Goal: Transaction & Acquisition: Purchase product/service

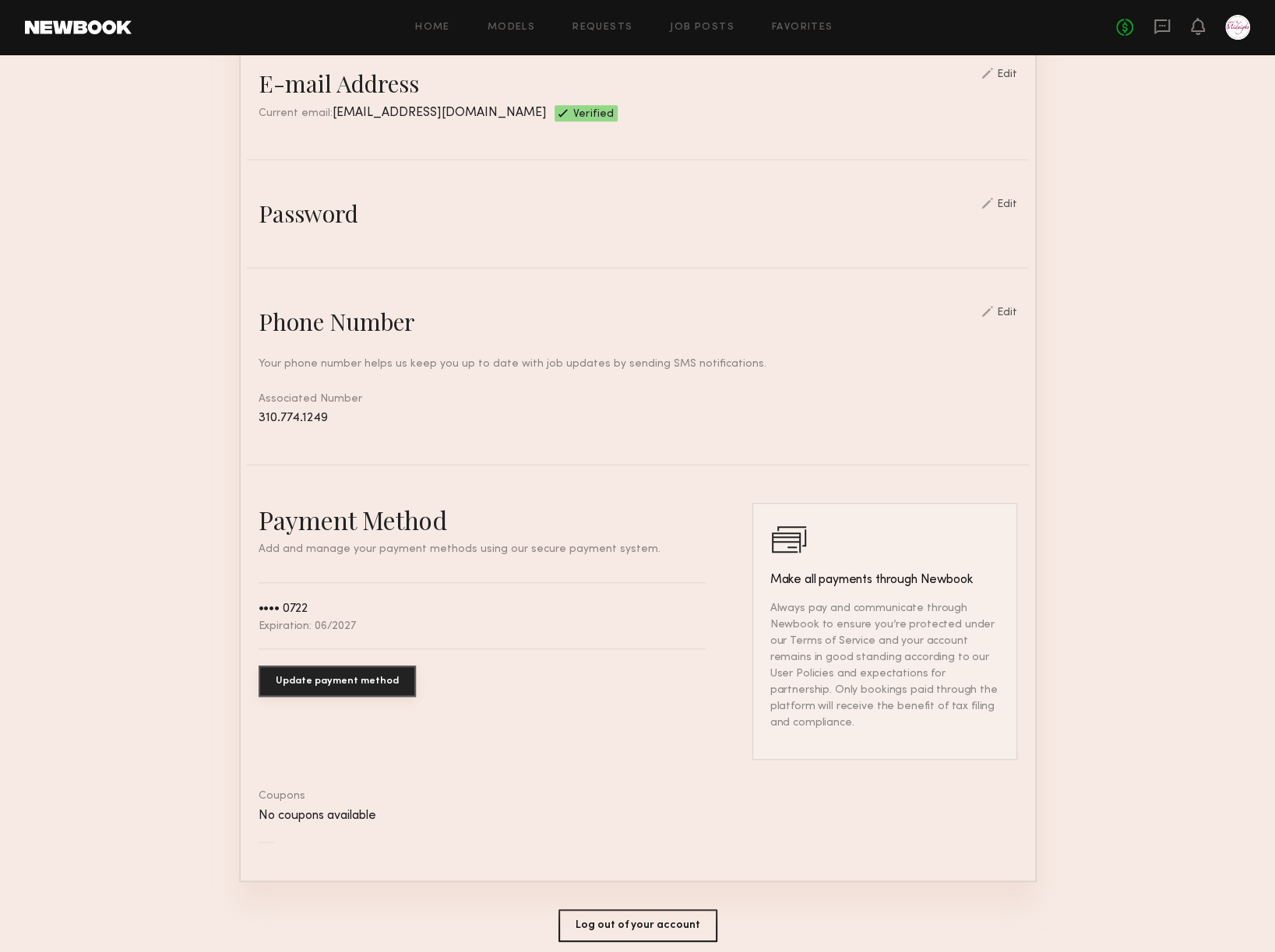
scroll to position [510, 0]
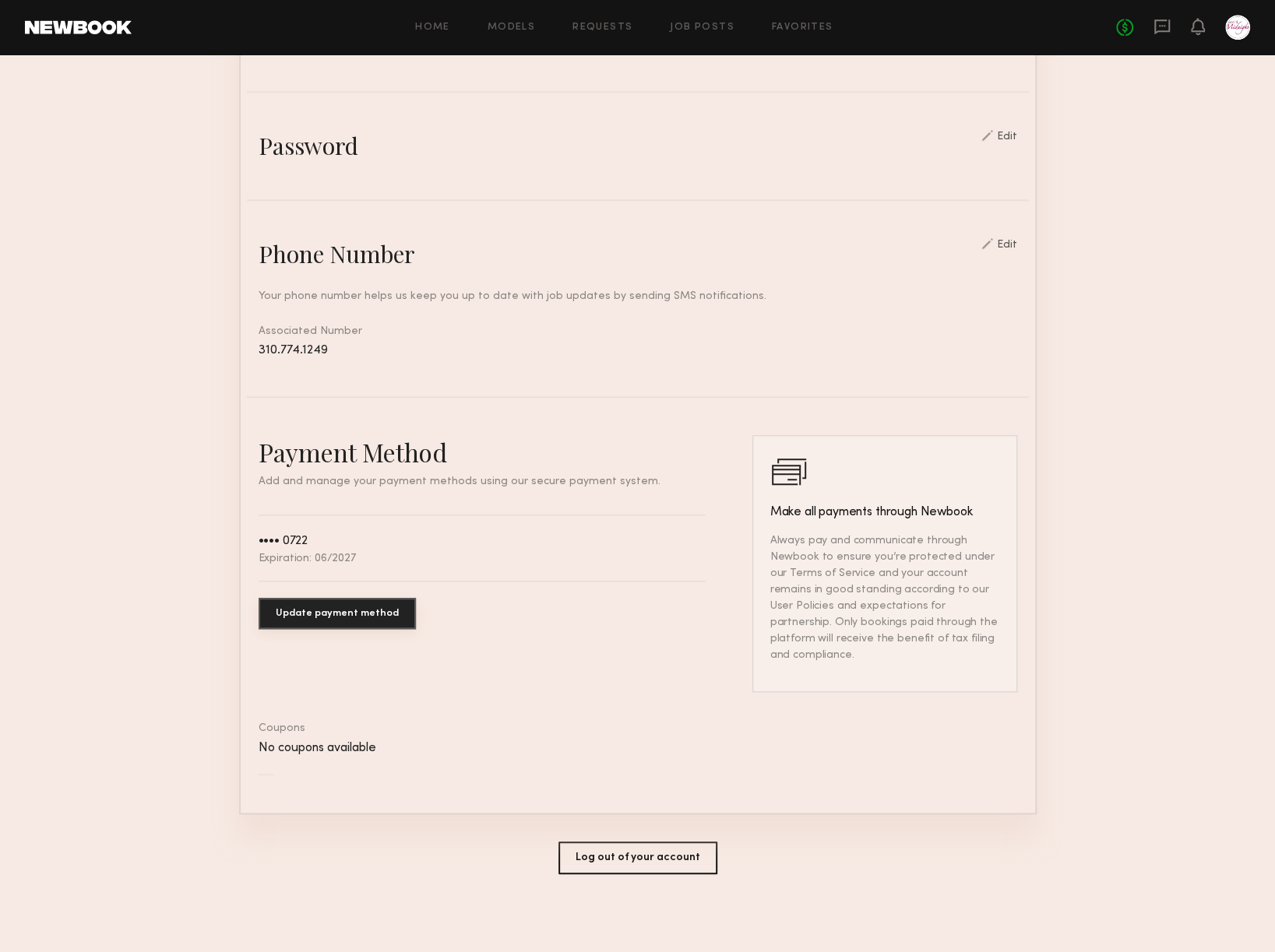
click at [287, 625] on button "Update payment method" at bounding box center [337, 613] width 157 height 31
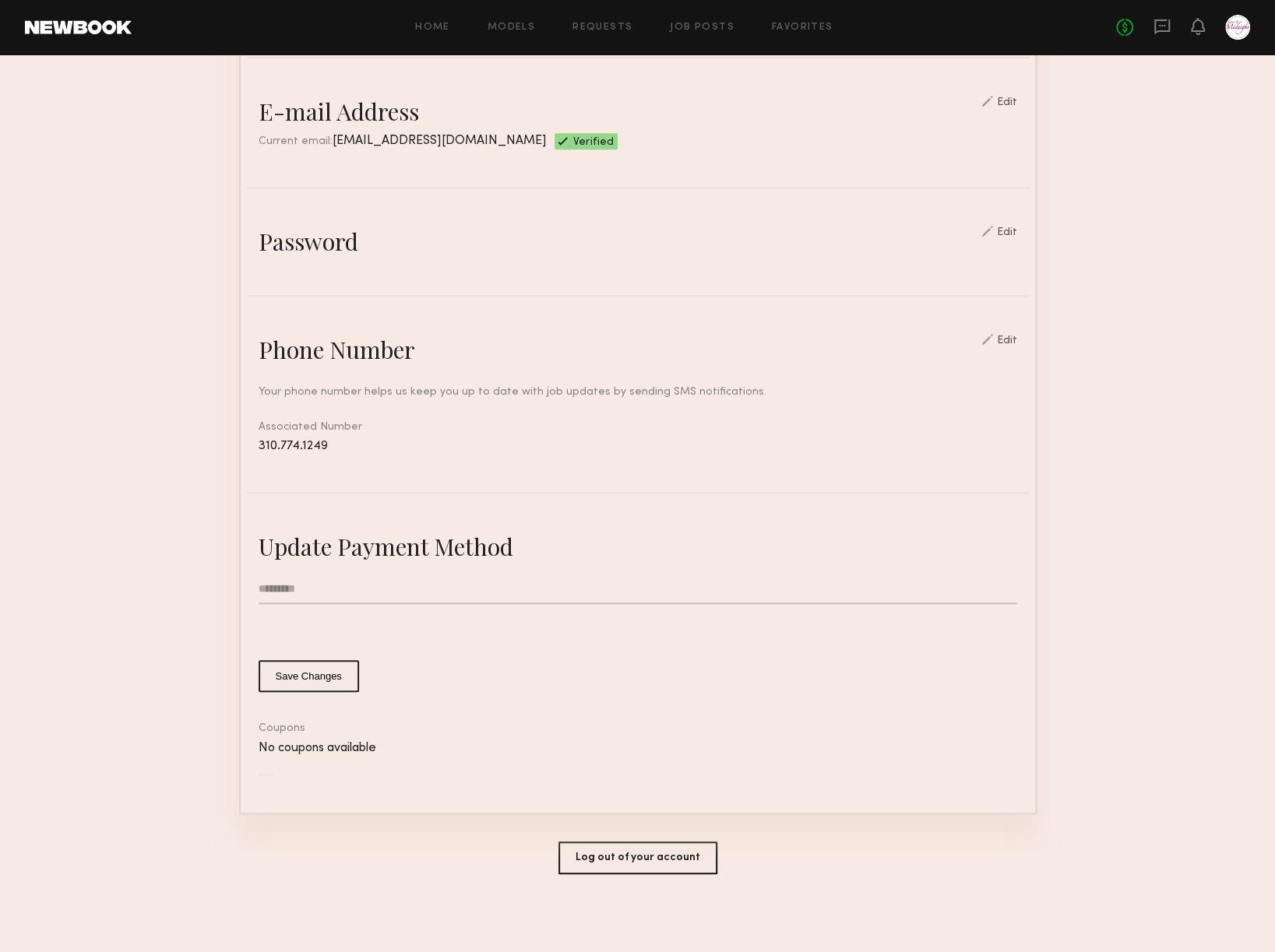
click at [384, 594] on input "text" at bounding box center [638, 589] width 758 height 29
type input "**********"
click at [328, 670] on button "Save Changes" at bounding box center [308, 676] width 100 height 32
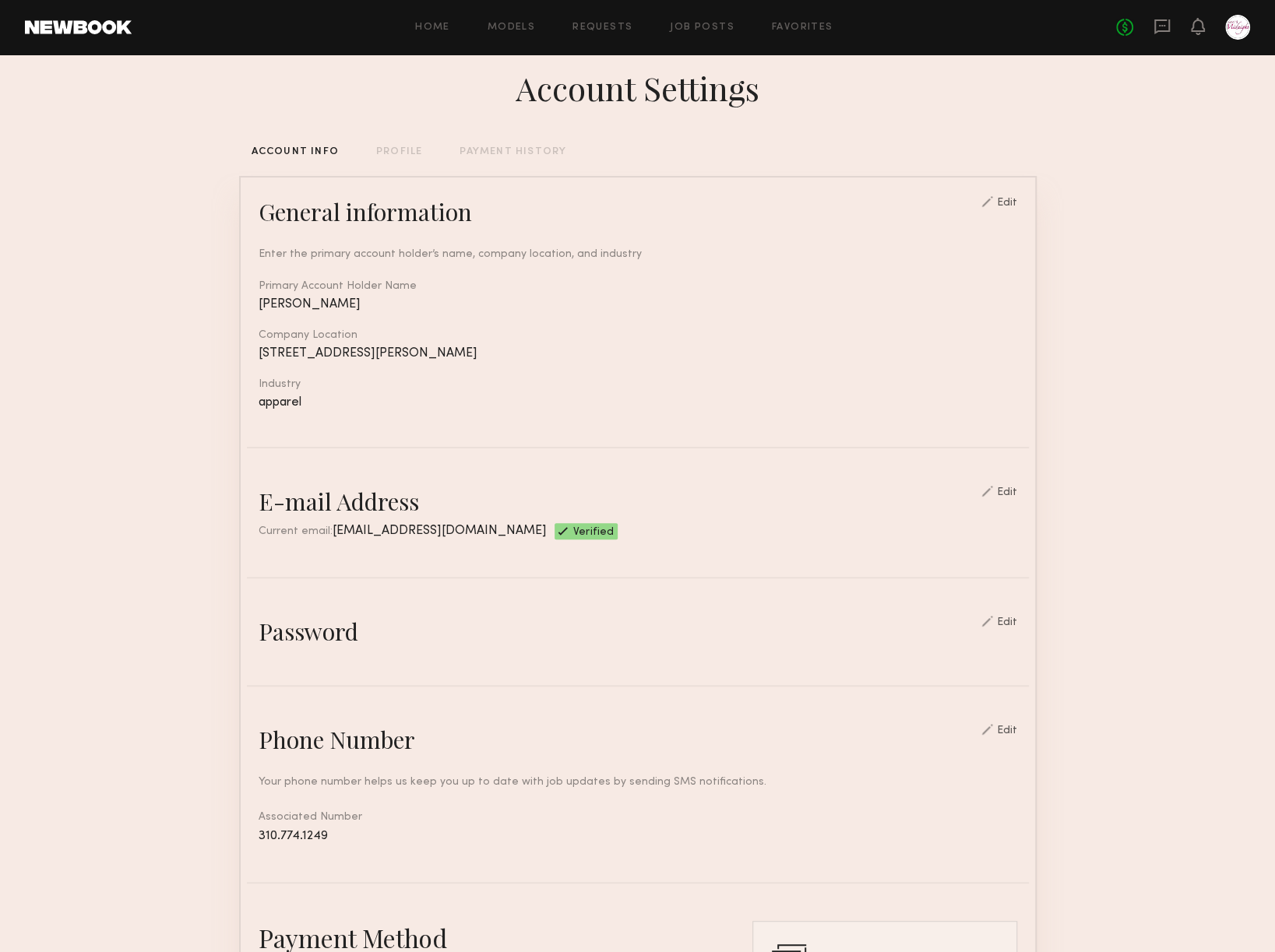
scroll to position [0, 0]
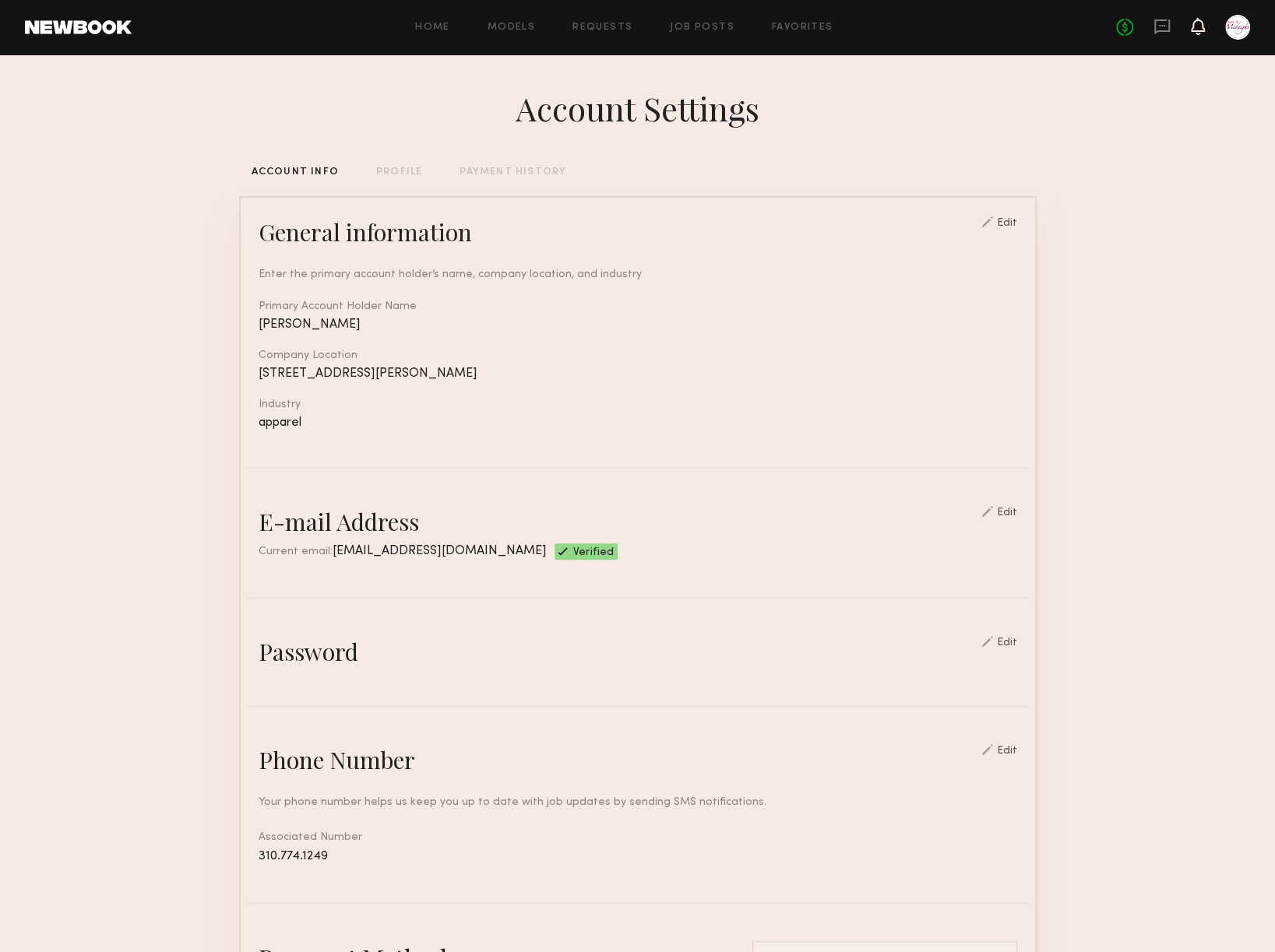
click at [1197, 24] on icon at bounding box center [1197, 25] width 12 height 11
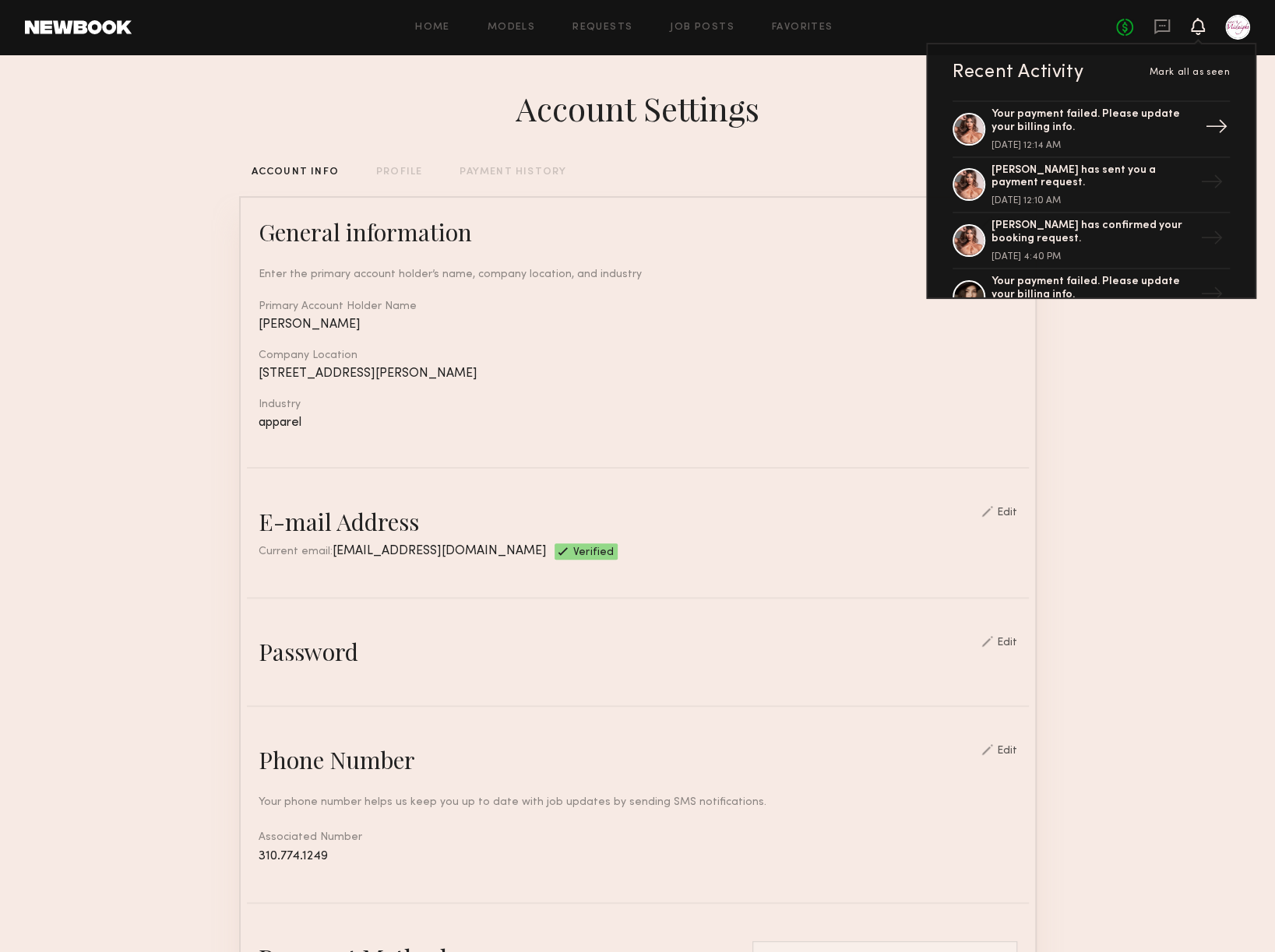
click at [1053, 108] on div "Your payment failed. Please update your billing info." at bounding box center [1092, 121] width 202 height 27
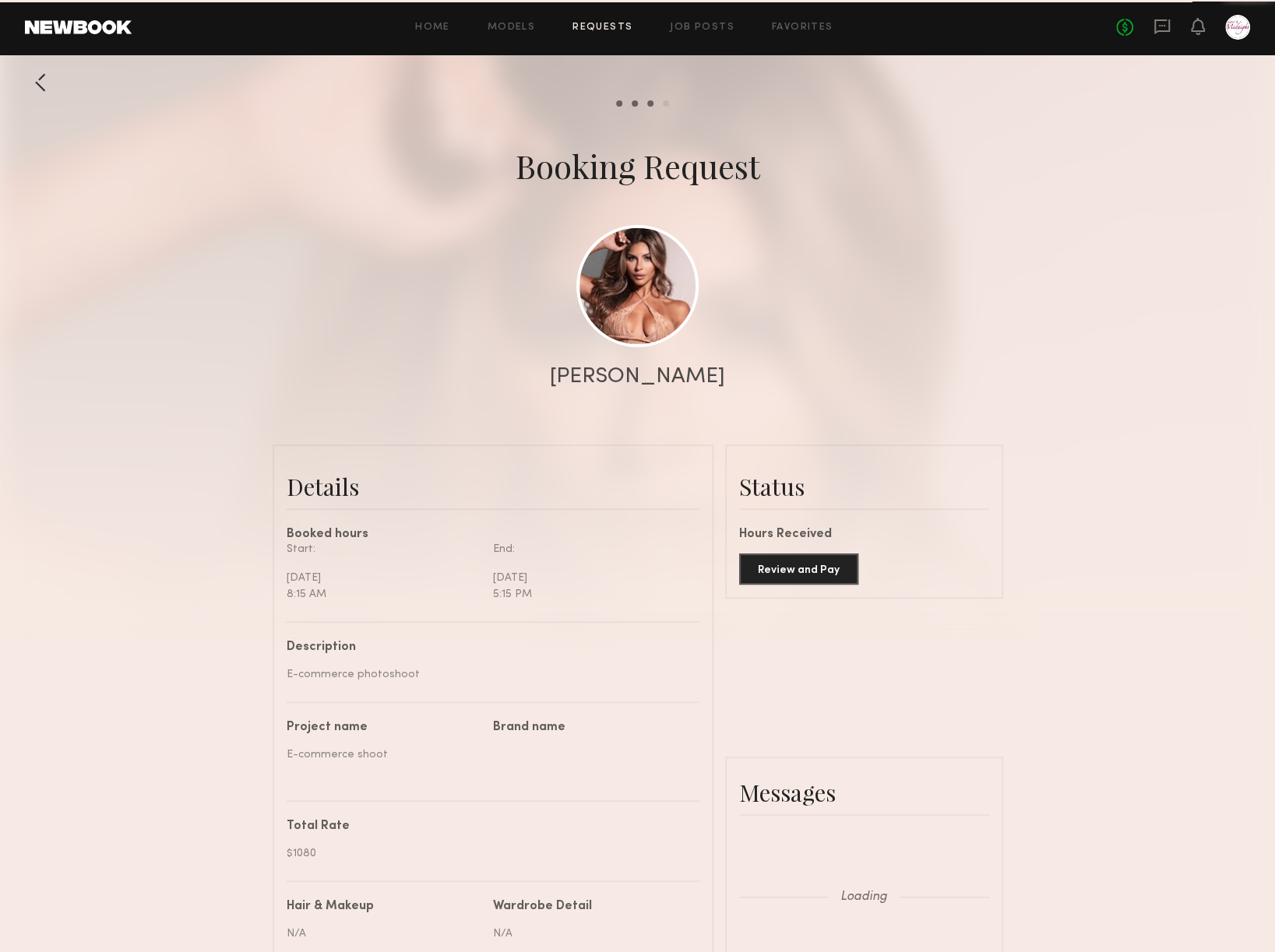
scroll to position [1073, 0]
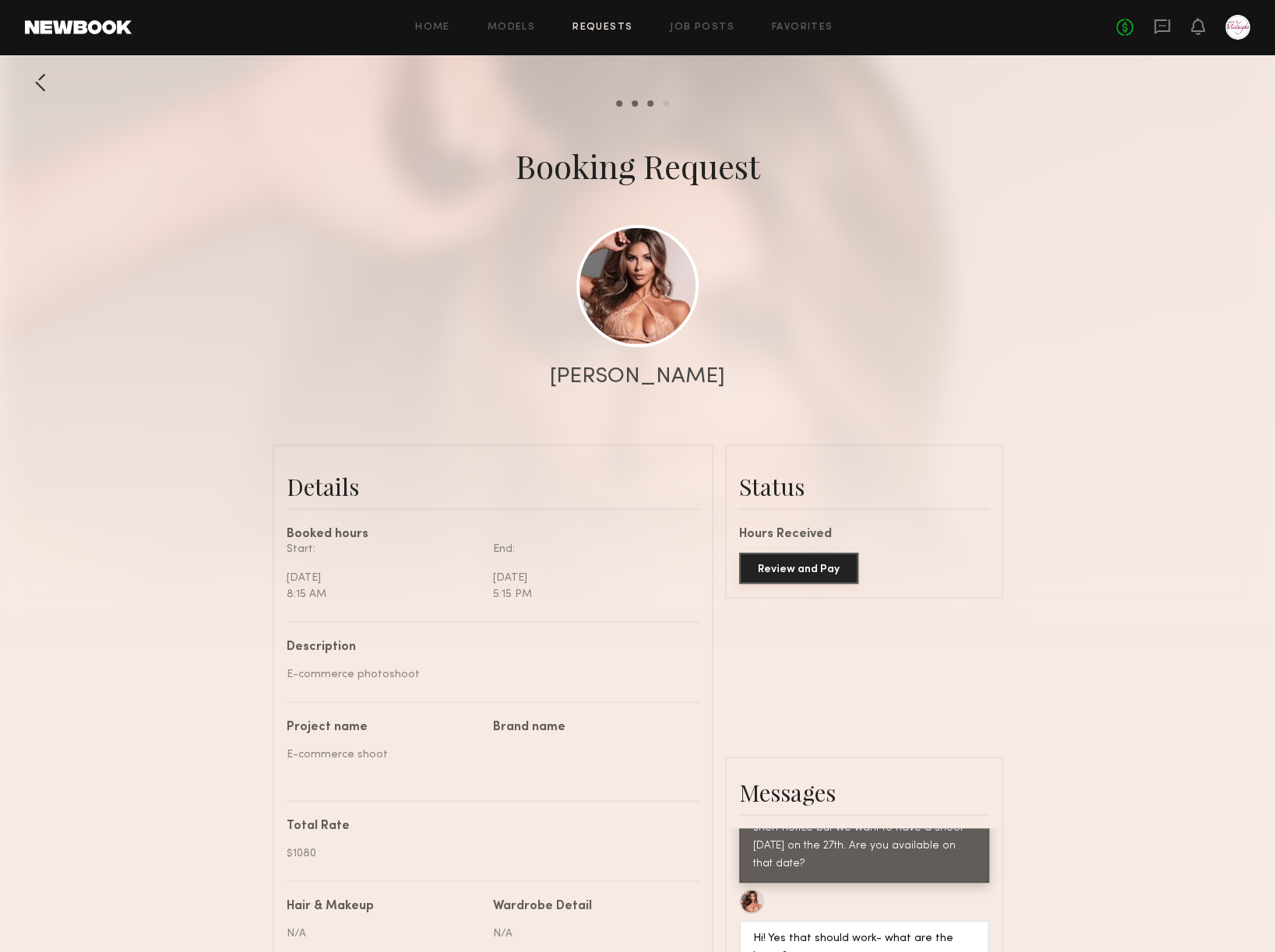
click at [782, 583] on button "Review and Pay" at bounding box center [798, 568] width 119 height 31
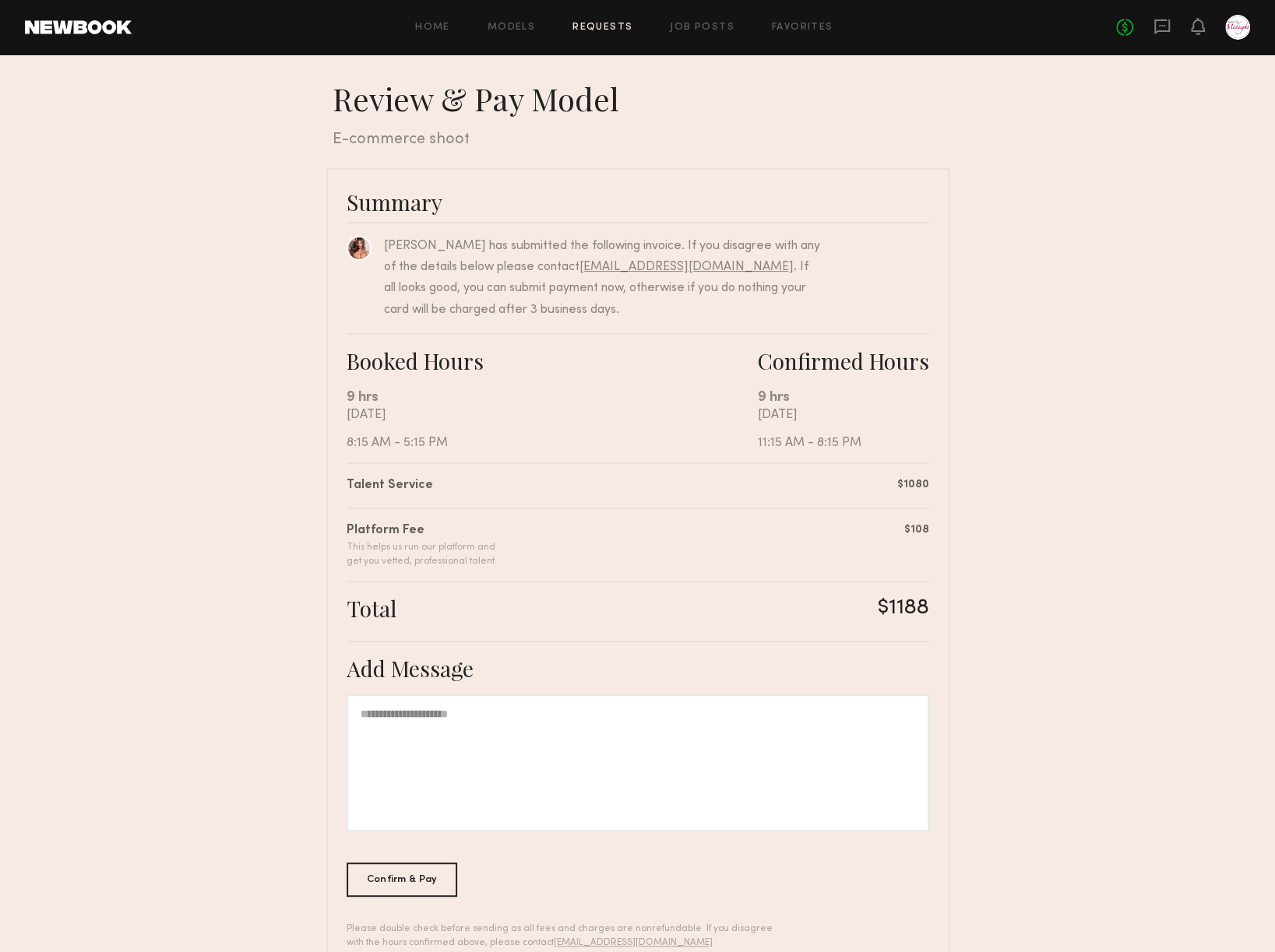
click at [435, 722] on div at bounding box center [638, 763] width 582 height 137
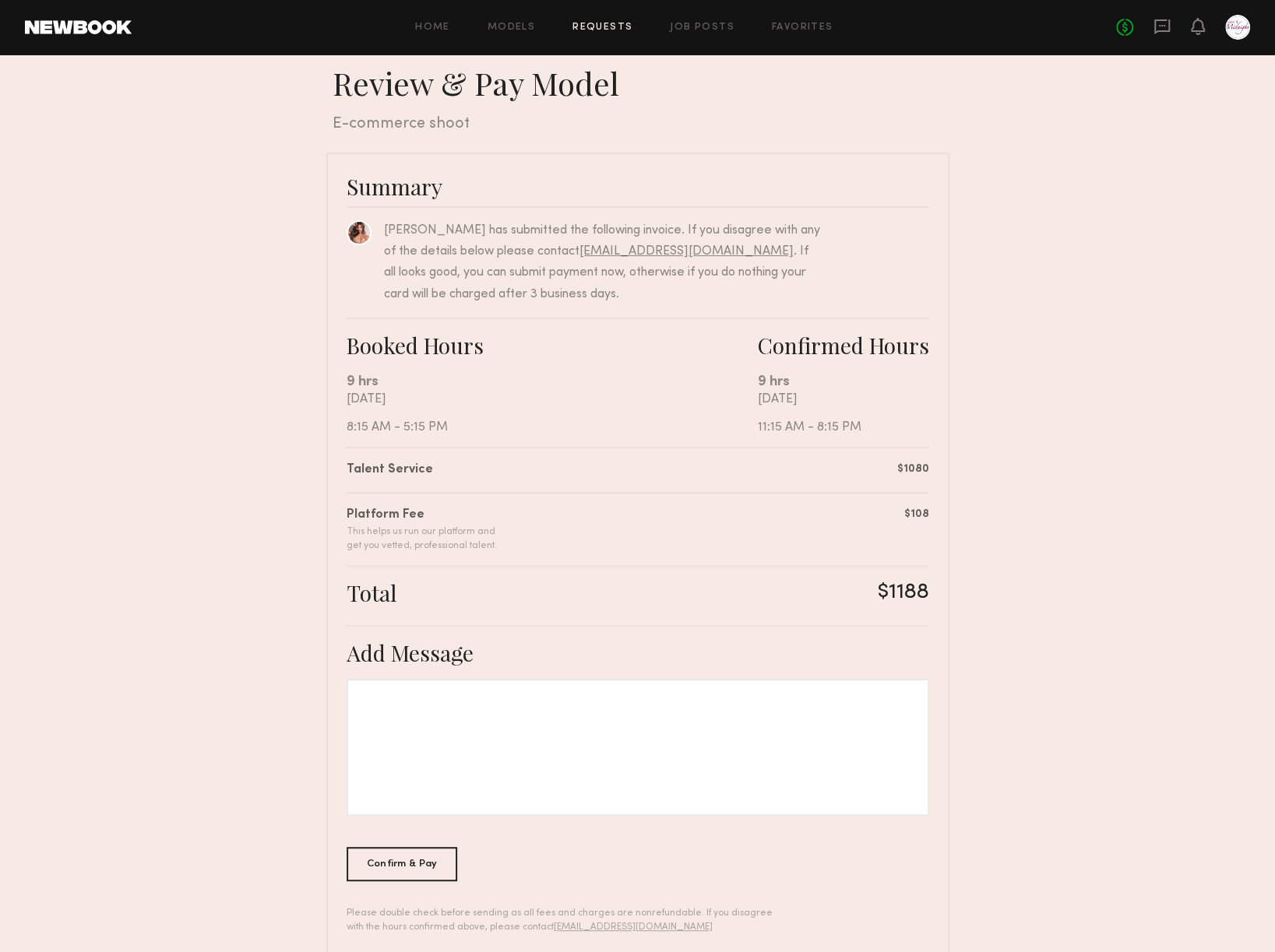
scroll to position [42, 0]
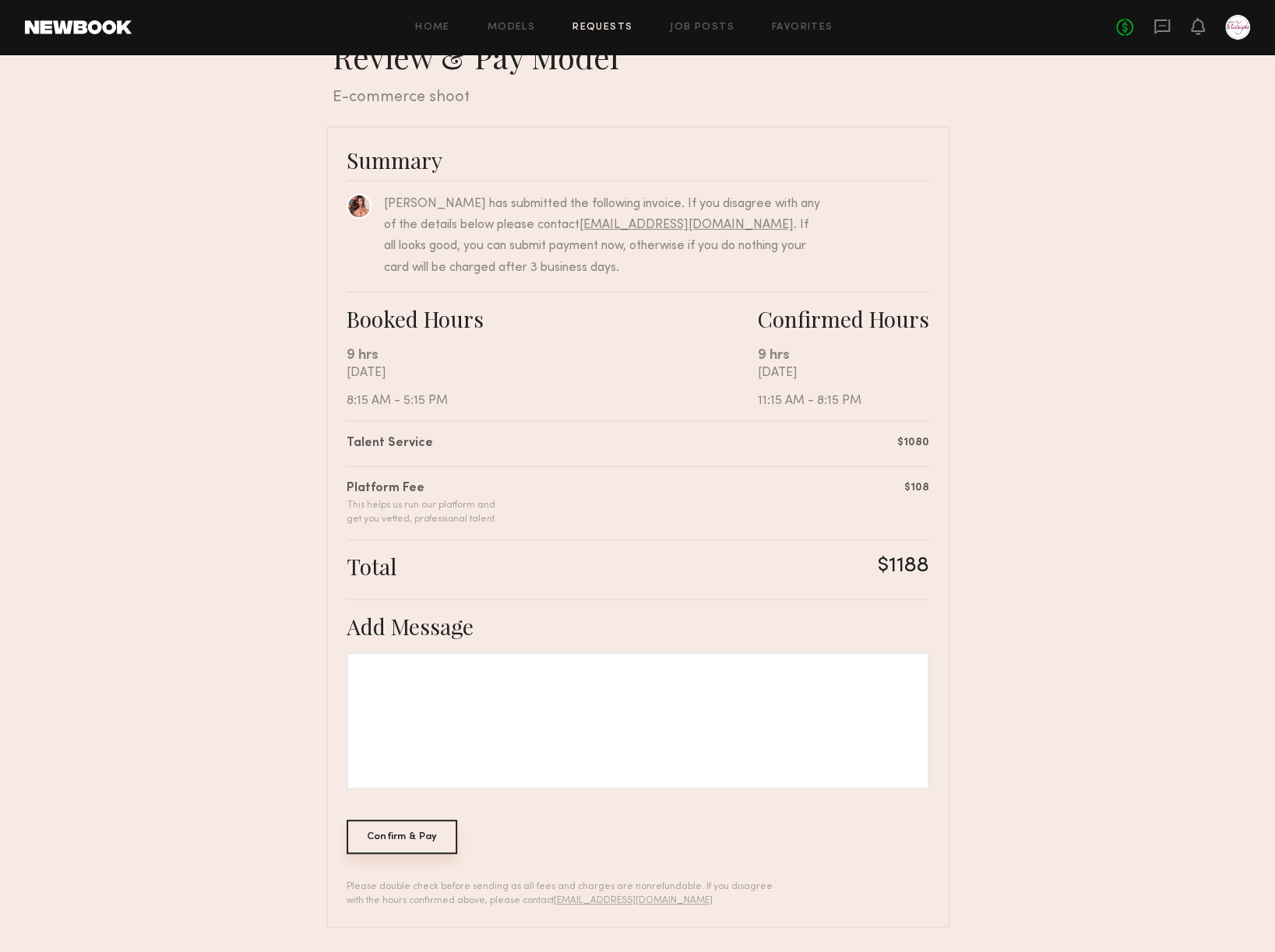
click at [386, 835] on div "Confirm & Pay" at bounding box center [402, 837] width 111 height 35
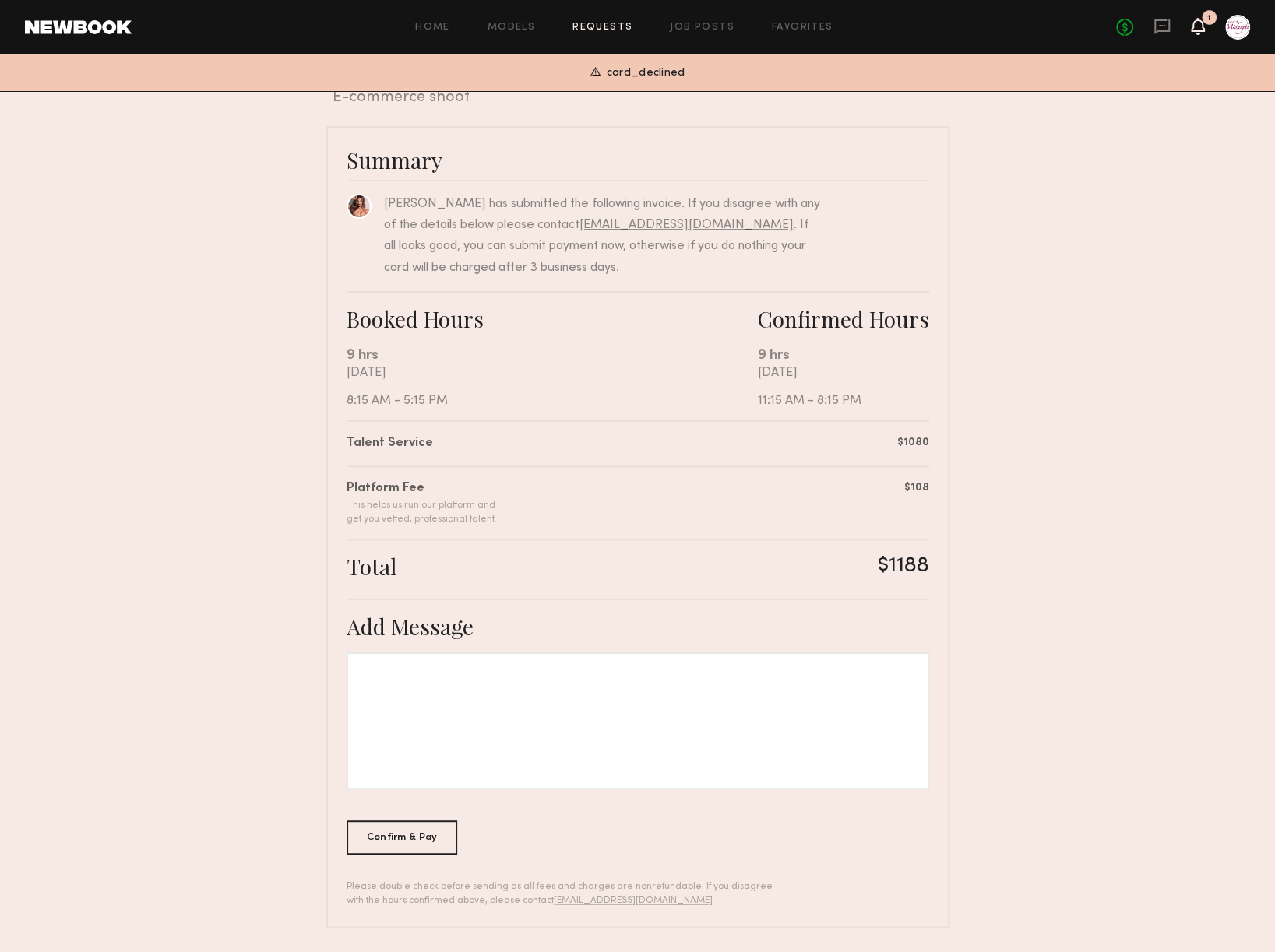
click at [1195, 24] on icon at bounding box center [1197, 25] width 12 height 11
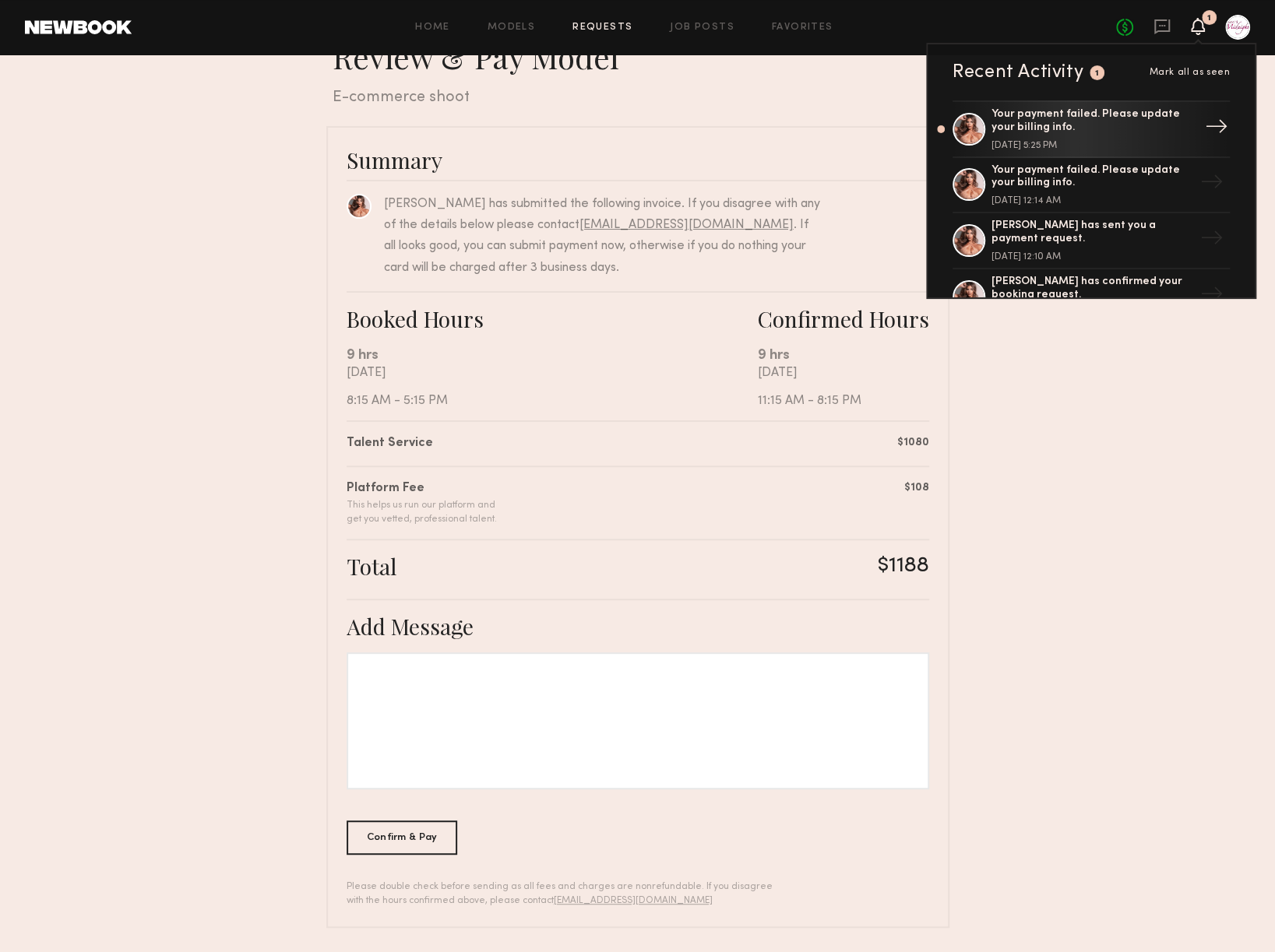
click at [1021, 128] on div "Your payment failed. Please update your billing info." at bounding box center [1092, 121] width 202 height 27
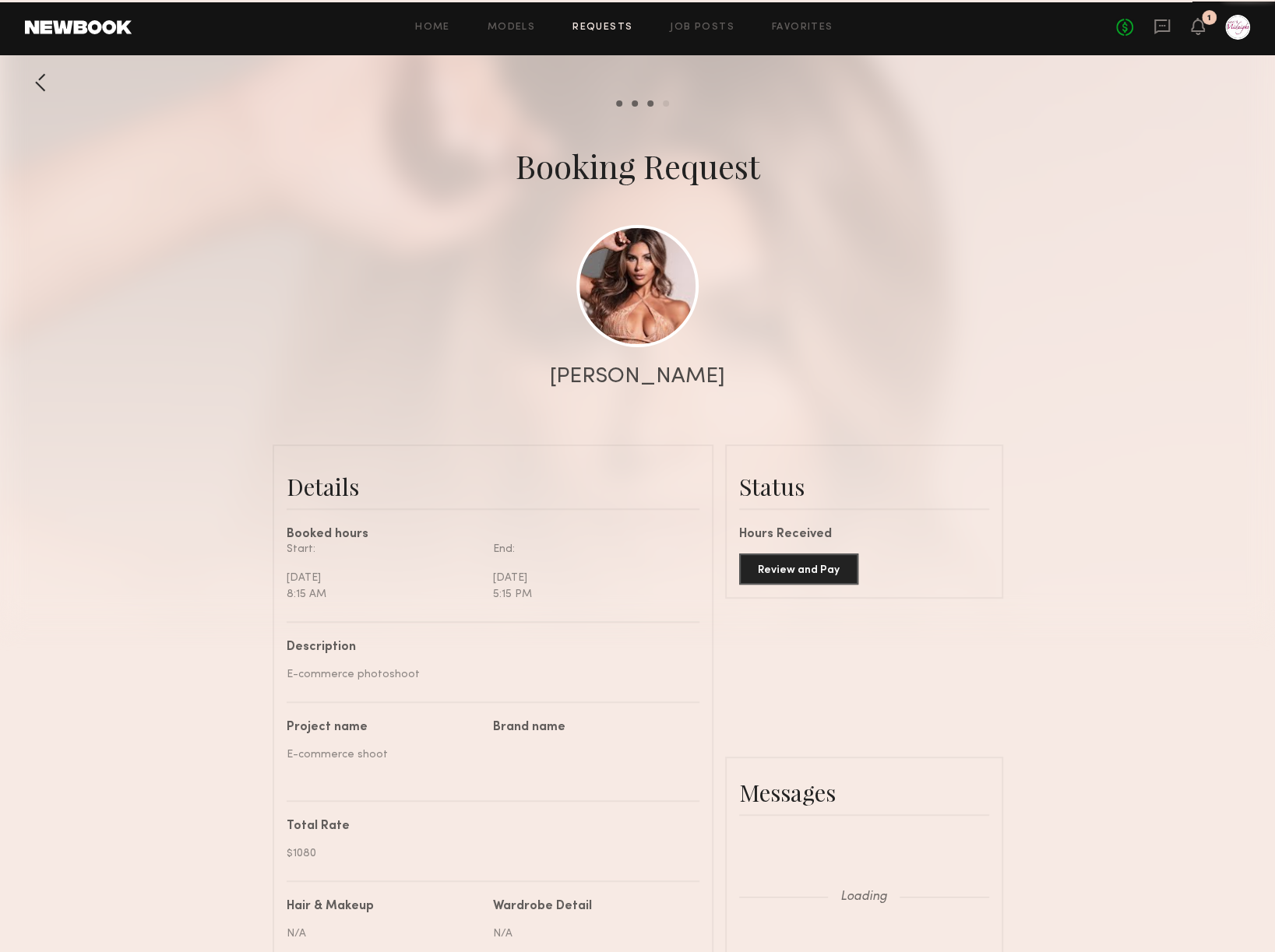
scroll to position [1073, 0]
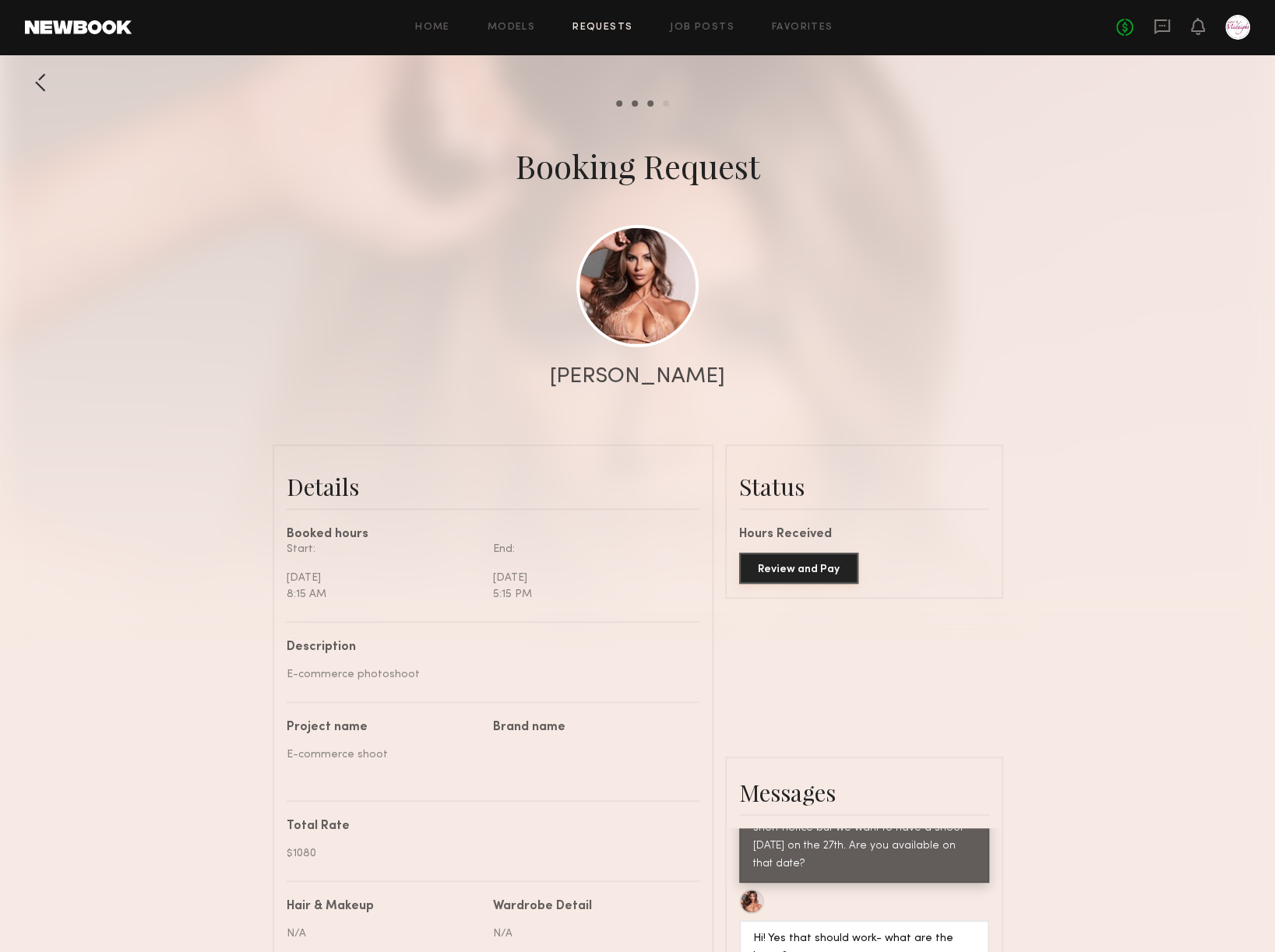
click at [791, 574] on button "Review and Pay" at bounding box center [798, 568] width 119 height 31
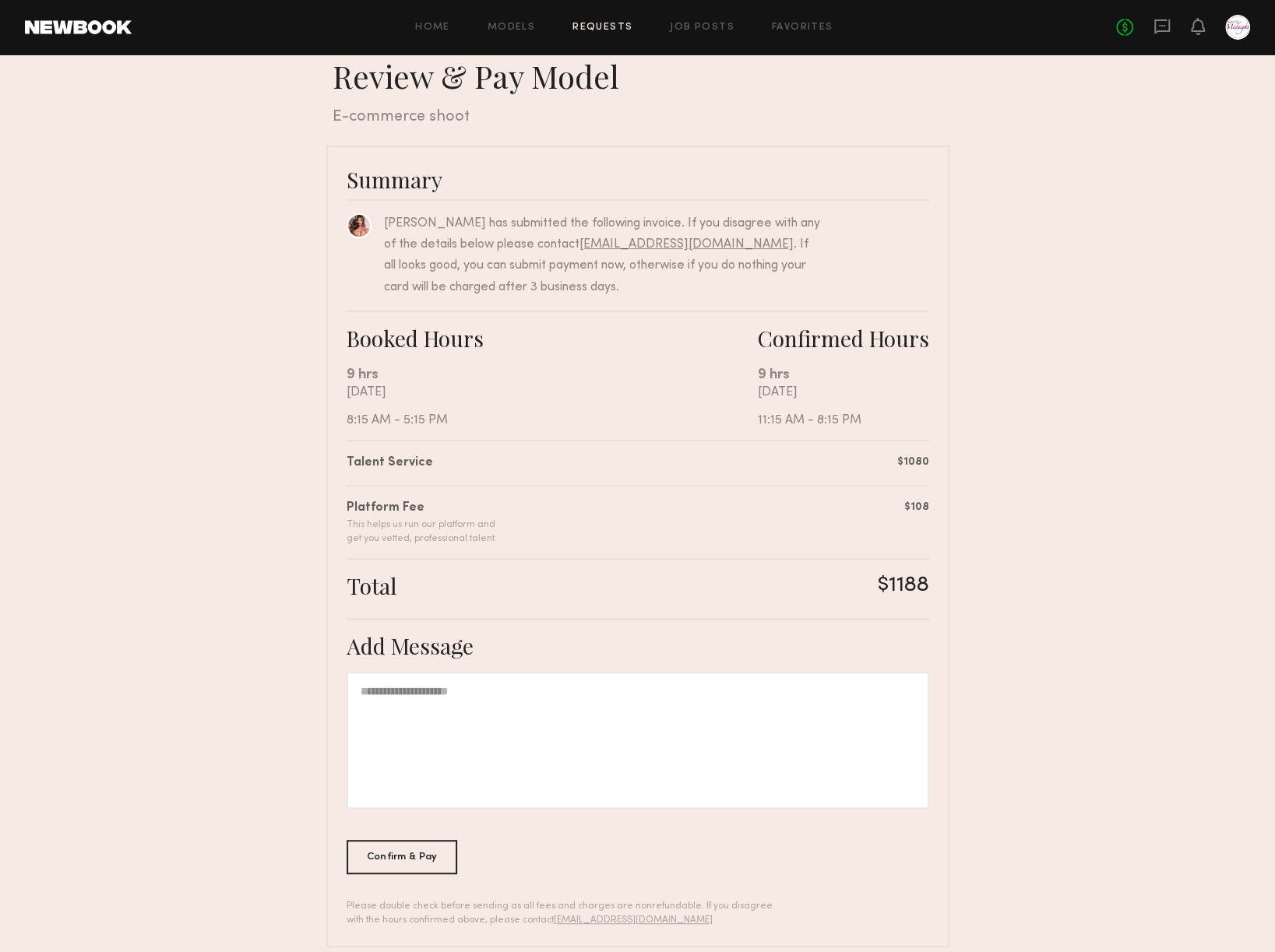
scroll to position [42, 0]
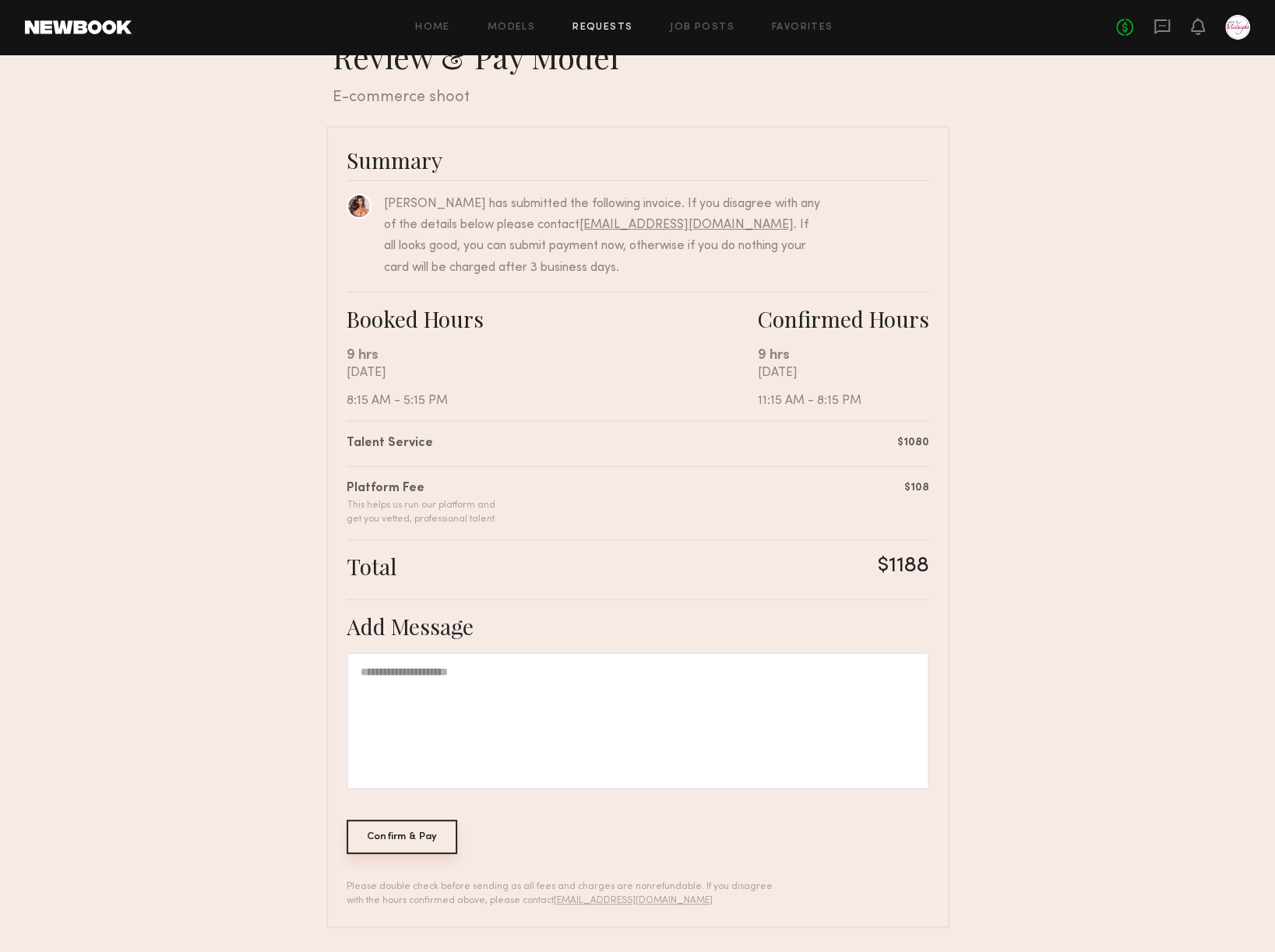
click at [375, 841] on div "Confirm & Pay" at bounding box center [402, 837] width 111 height 35
